Goal: Navigation & Orientation: Find specific page/section

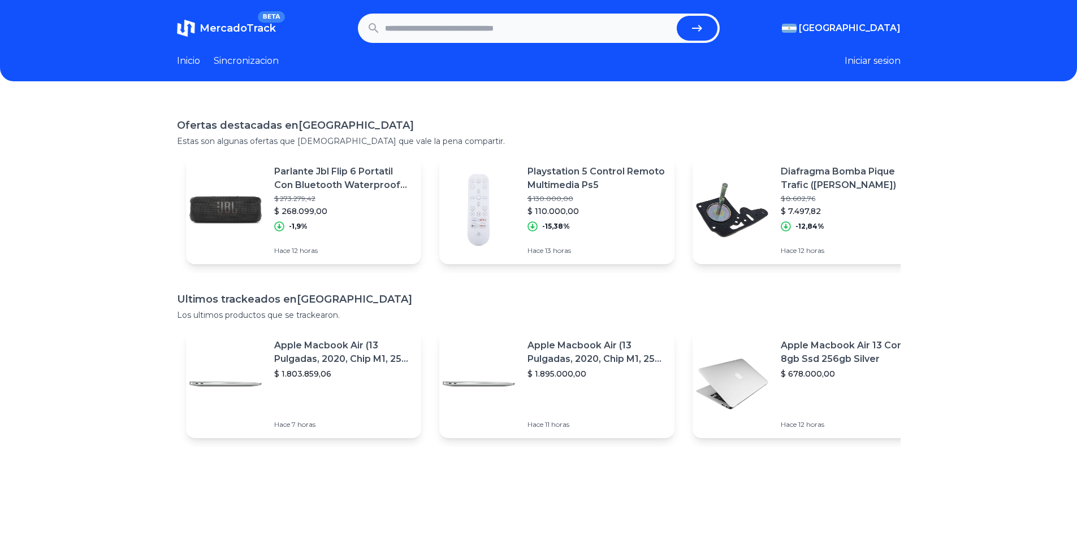
click at [67, 212] on div "Ofertas destacadas en [GEOGRAPHIC_DATA] Estas son algunas ofertas que [DEMOGRAP…" at bounding box center [538, 365] width 1077 height 533
click at [251, 58] on link "Sincronizacion" at bounding box center [246, 61] width 65 height 14
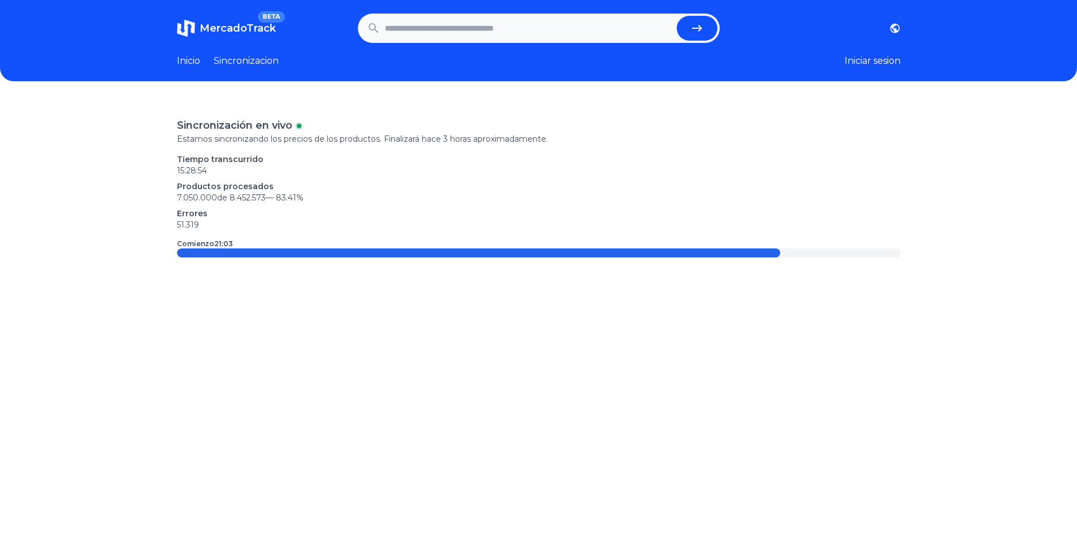
click at [208, 60] on div "Inicio Sincronizacion" at bounding box center [228, 61] width 102 height 14
click at [195, 62] on link "Inicio" at bounding box center [188, 61] width 23 height 14
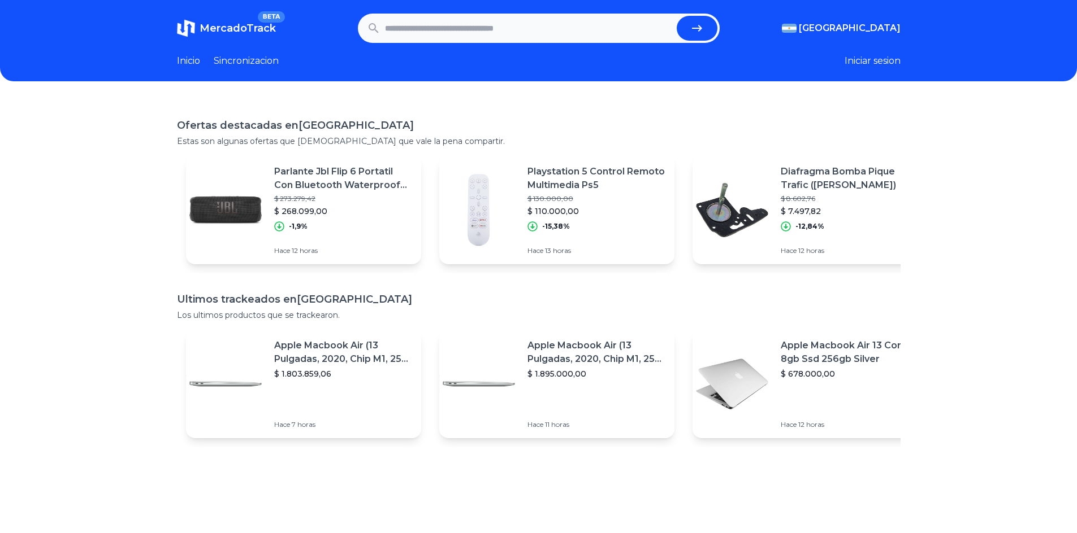
click at [124, 218] on div "Ofertas destacadas en [GEOGRAPHIC_DATA] Estas son algunas ofertas que [DEMOGRAP…" at bounding box center [538, 365] width 1077 height 533
